Goal: Check status: Check status

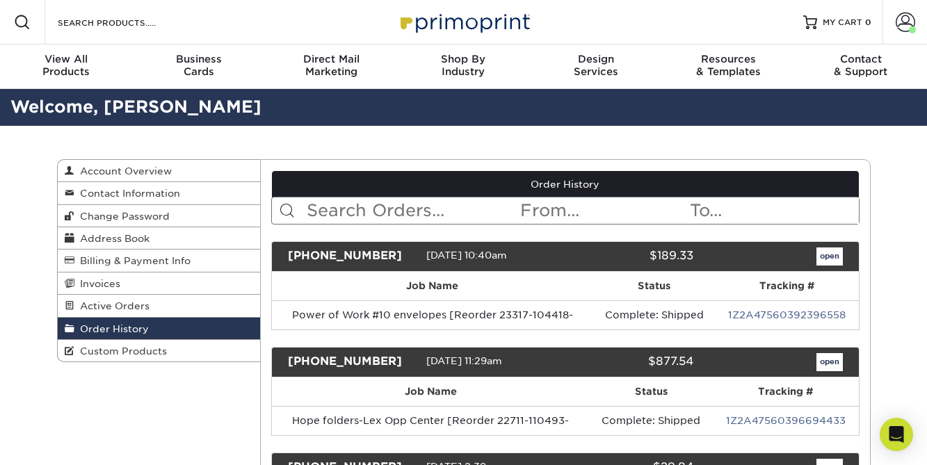
click at [423, 214] on input "text" at bounding box center [411, 210] width 213 height 26
type input "donation receipts"
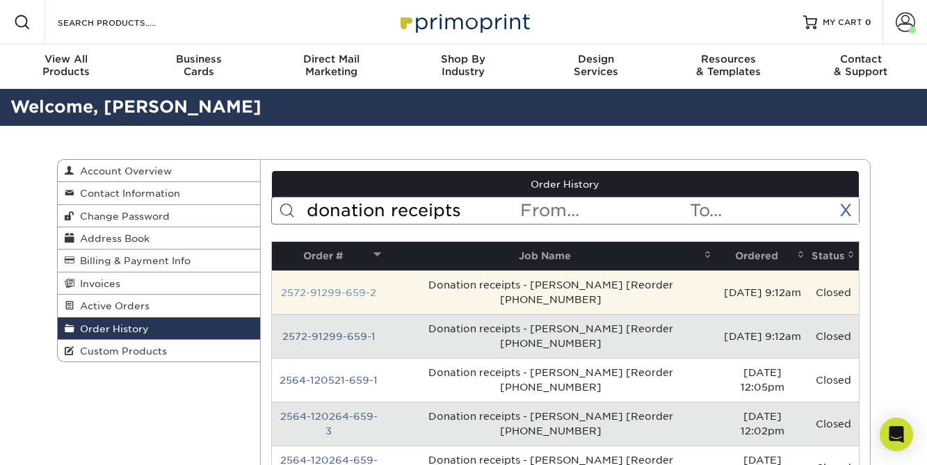
click at [345, 287] on link "2572-91299-659-2" at bounding box center [328, 292] width 95 height 11
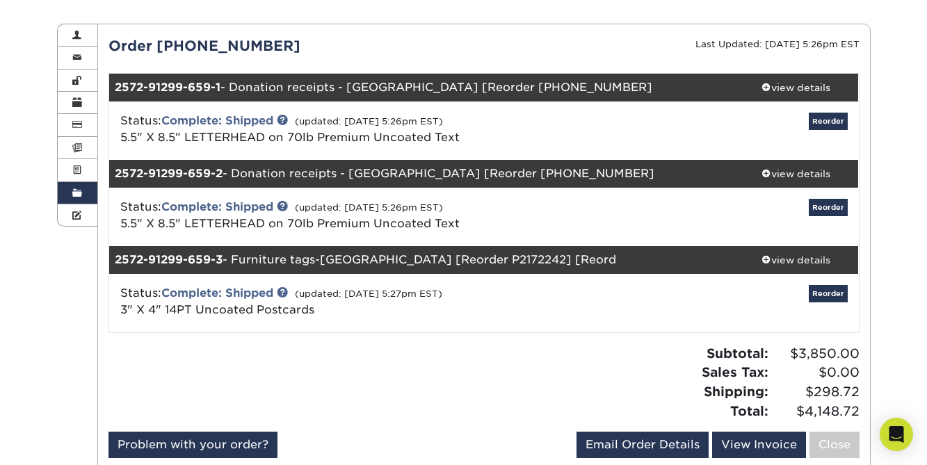
scroll to position [139, 0]
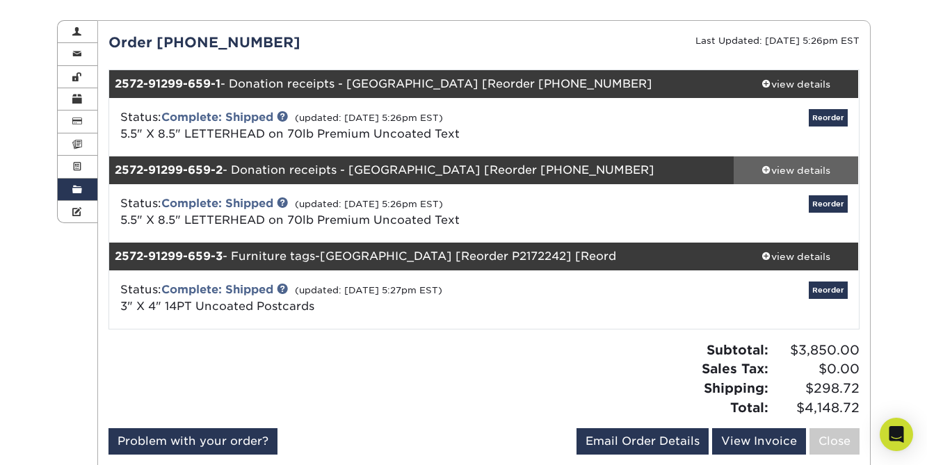
click at [810, 174] on div "view details" at bounding box center [795, 170] width 125 height 14
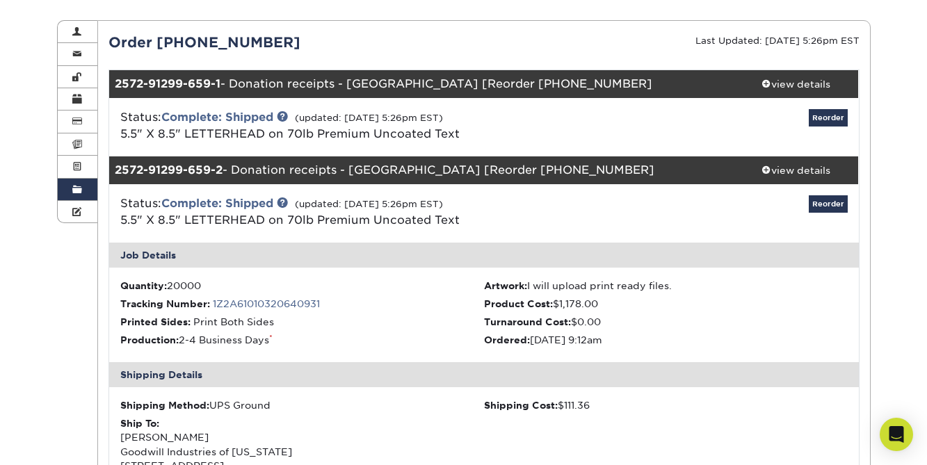
click at [70, 190] on link "Order History" at bounding box center [78, 190] width 40 height 22
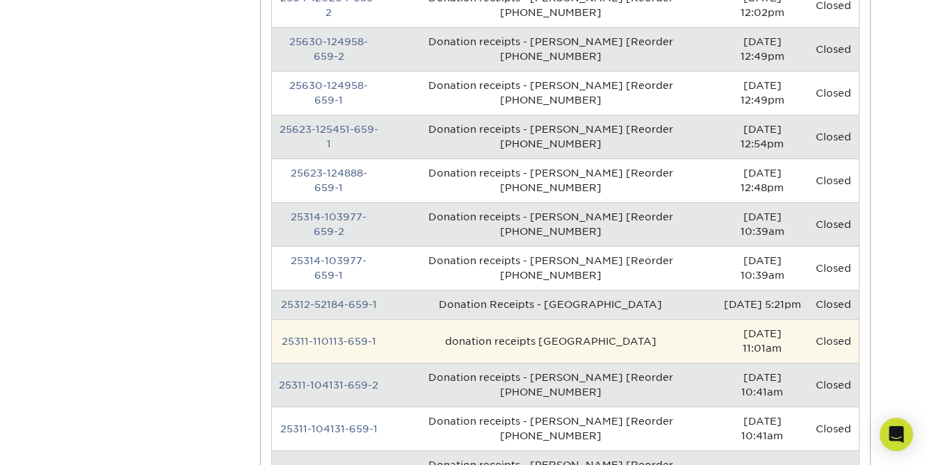
scroll to position [487, 0]
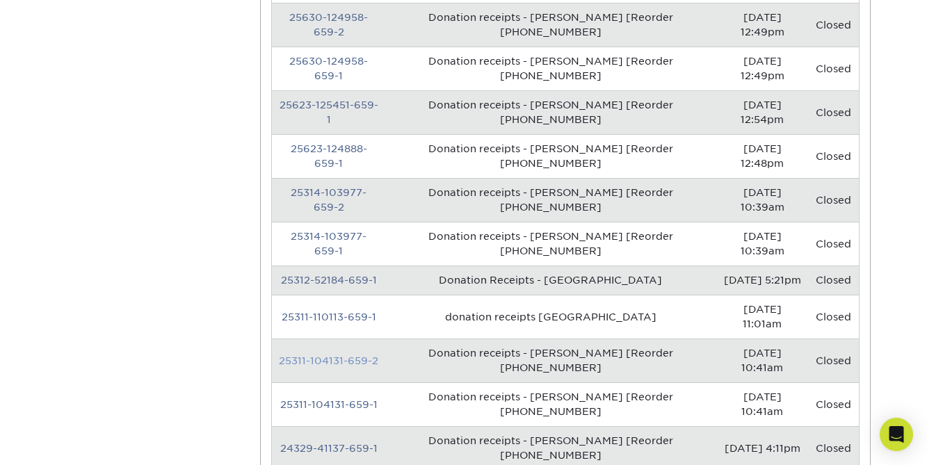
click at [355, 355] on link "25311-104131-659-2" at bounding box center [328, 360] width 99 height 11
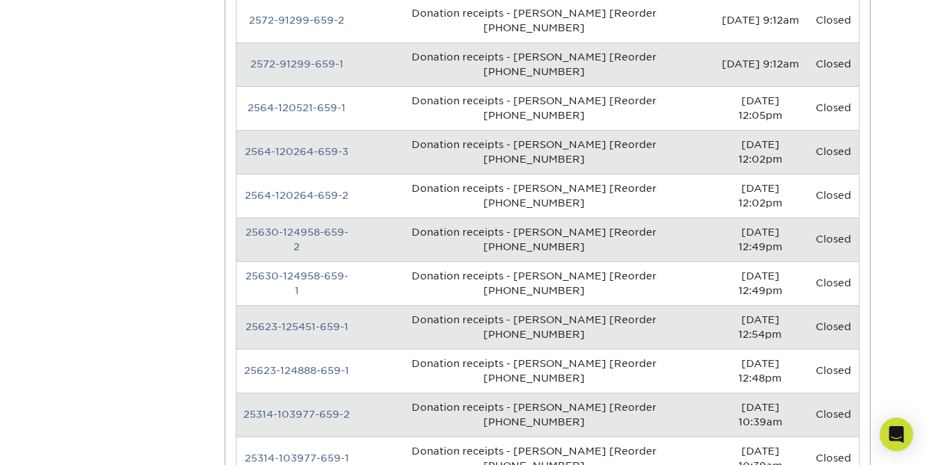
scroll to position [0, 0]
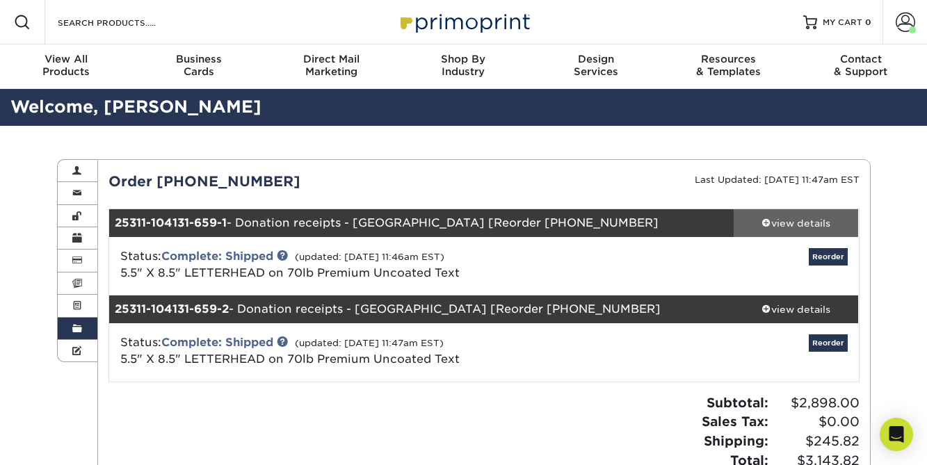
click at [792, 229] on link "view details" at bounding box center [795, 223] width 125 height 28
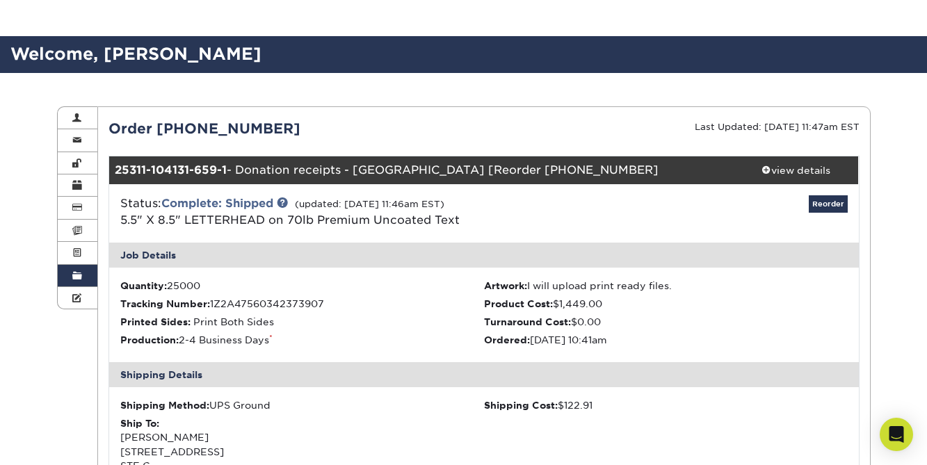
scroll to position [209, 0]
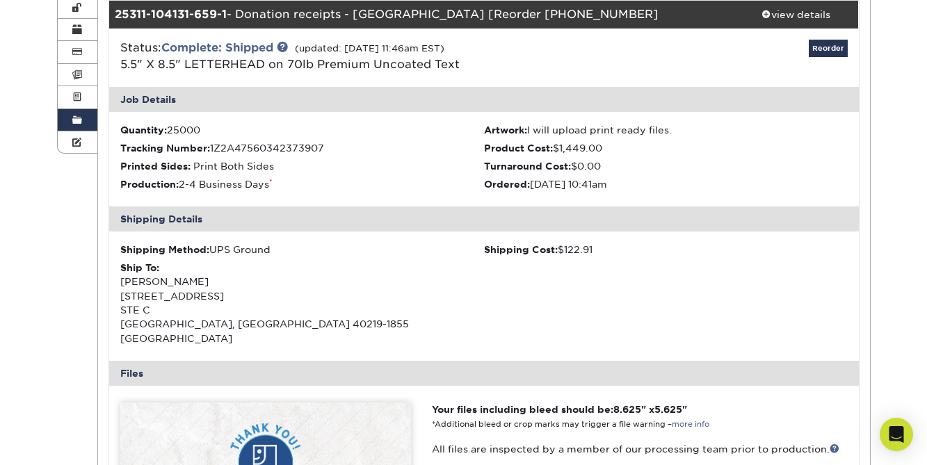
click at [81, 124] on span at bounding box center [77, 120] width 10 height 11
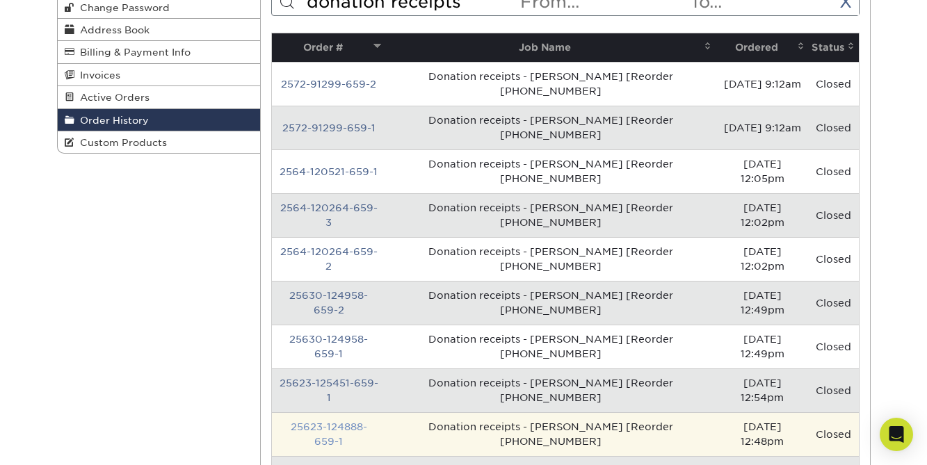
click at [343, 421] on link "25623-124888-659-1" at bounding box center [329, 434] width 76 height 26
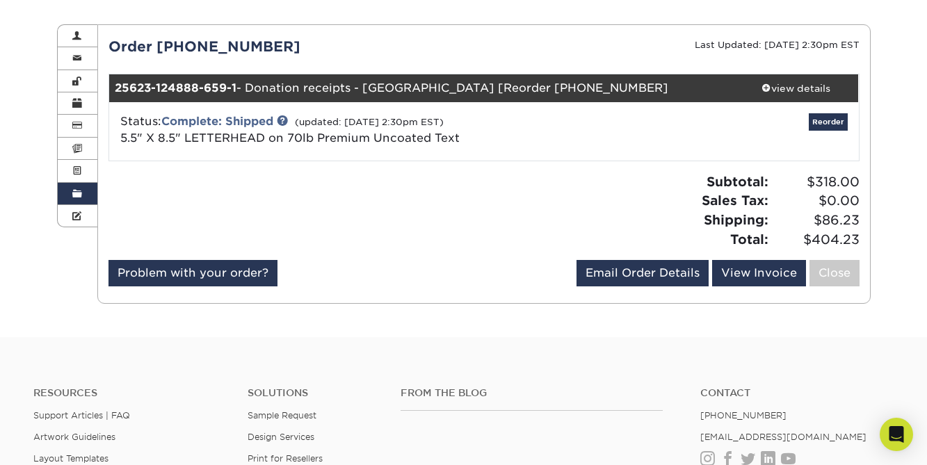
scroll to position [139, 0]
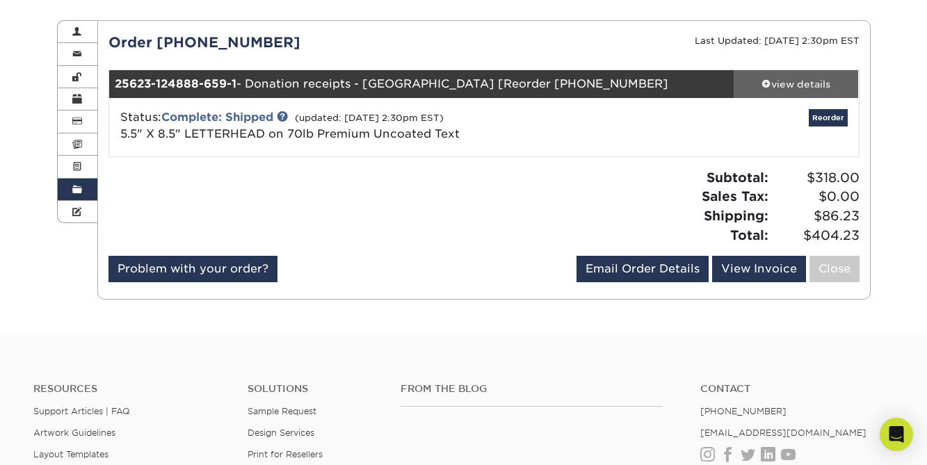
click at [809, 86] on div "view details" at bounding box center [795, 84] width 125 height 14
